Goal: Transaction & Acquisition: Book appointment/travel/reservation

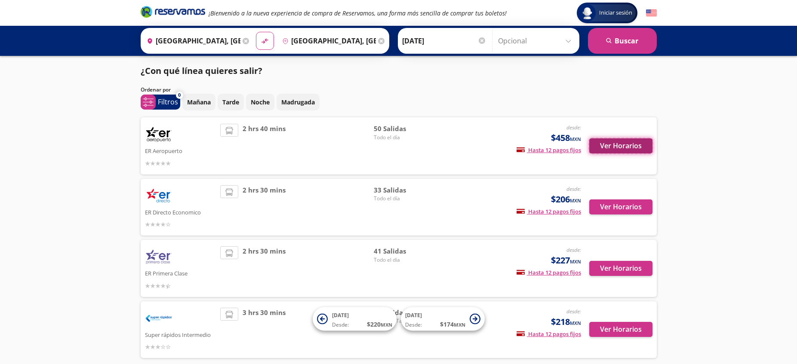
click at [621, 148] on button "Ver Horarios" at bounding box center [620, 145] width 63 height 15
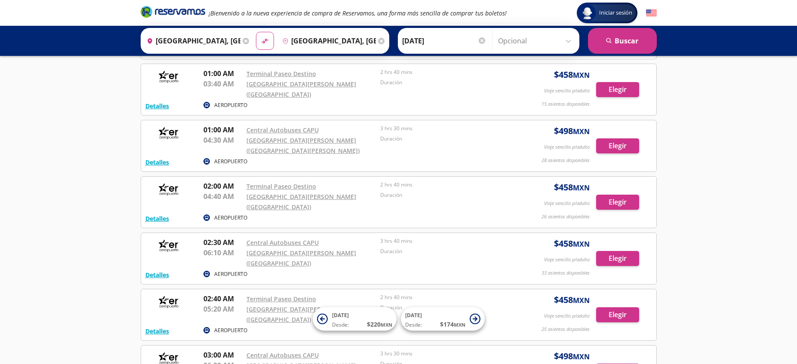
scroll to position [238, 0]
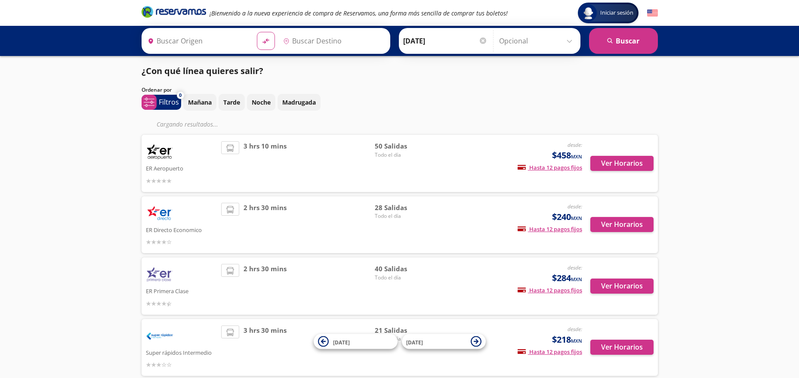
type input "[GEOGRAPHIC_DATA], [GEOGRAPHIC_DATA]"
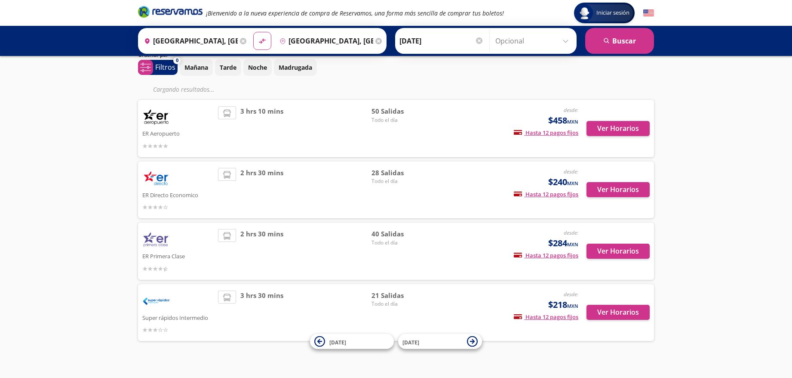
scroll to position [45, 0]
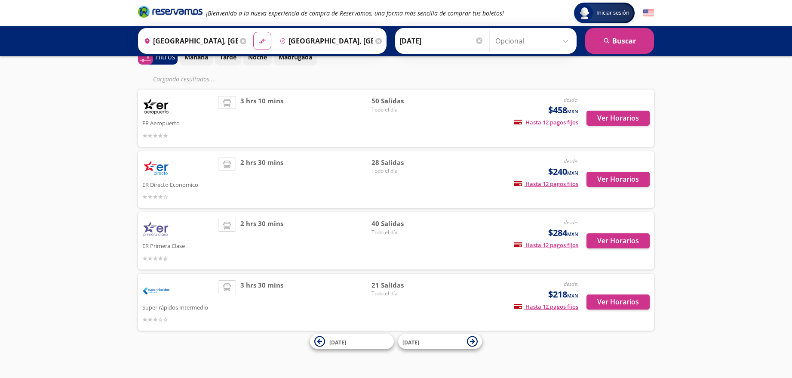
click at [158, 111] on img at bounding box center [156, 107] width 28 height 22
click at [605, 118] on button "Ver Horarios" at bounding box center [618, 118] width 63 height 15
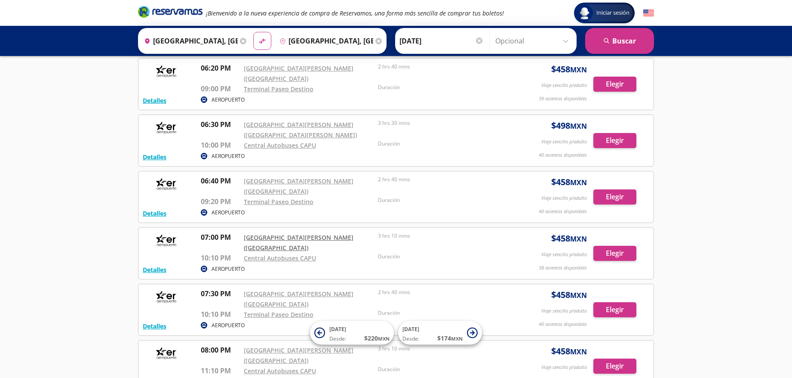
scroll to position [2034, 0]
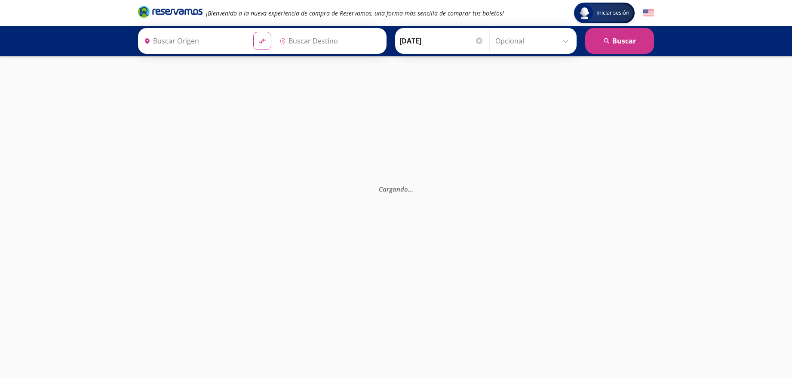
type input "[GEOGRAPHIC_DATA], [GEOGRAPHIC_DATA]"
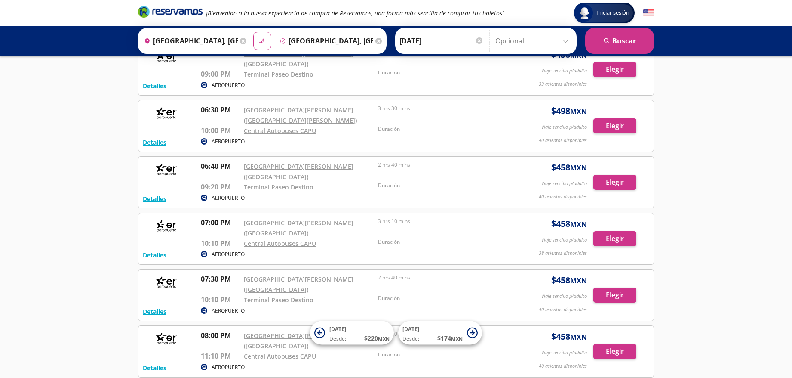
scroll to position [2050, 0]
